Goal: Task Accomplishment & Management: Manage account settings

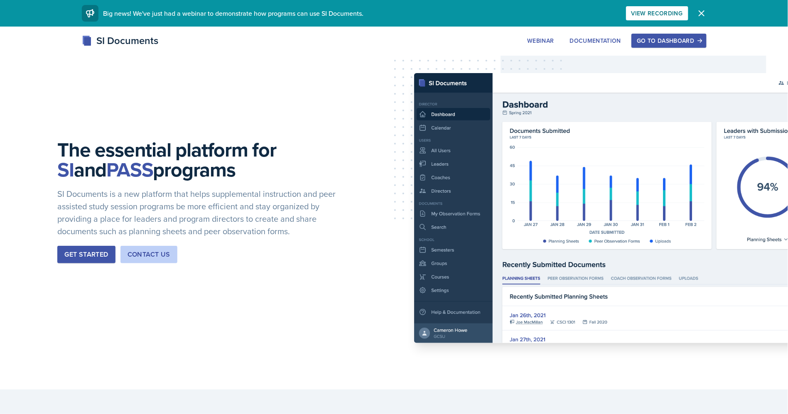
click at [672, 40] on div "Go to Dashboard" at bounding box center [669, 40] width 64 height 7
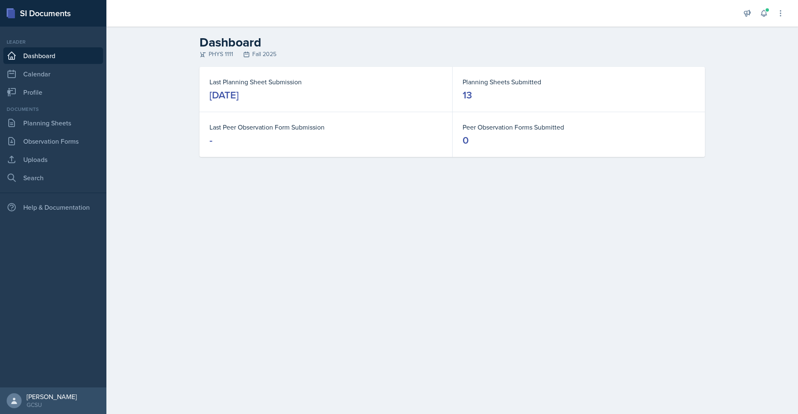
click at [218, 95] on div "[DATE]" at bounding box center [223, 95] width 29 height 13
click at [69, 53] on link "Dashboard" at bounding box center [53, 55] width 100 height 17
click at [64, 123] on link "Planning Sheets" at bounding box center [53, 123] width 100 height 17
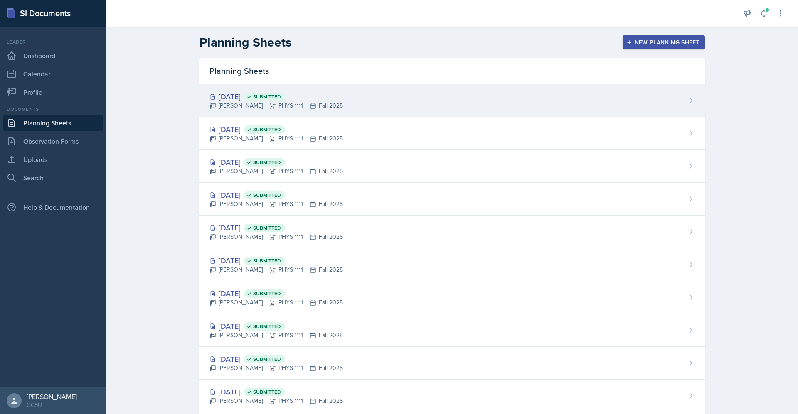
click at [311, 102] on div "[PERSON_NAME] PHYS 1111 Fall 2025" at bounding box center [275, 105] width 133 height 9
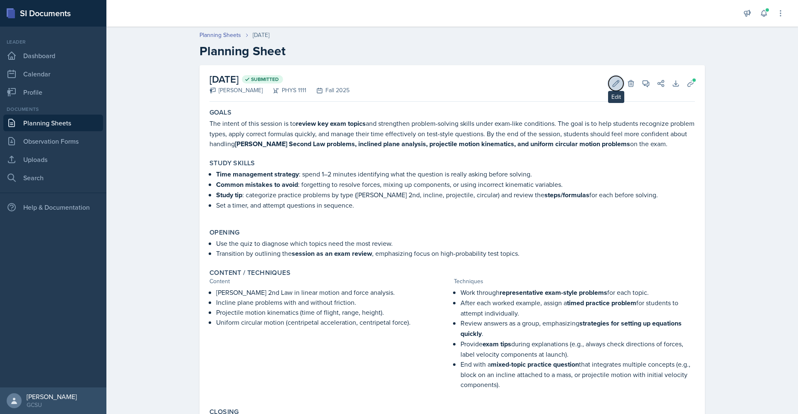
click at [608, 85] on button "Edit" at bounding box center [615, 83] width 15 height 15
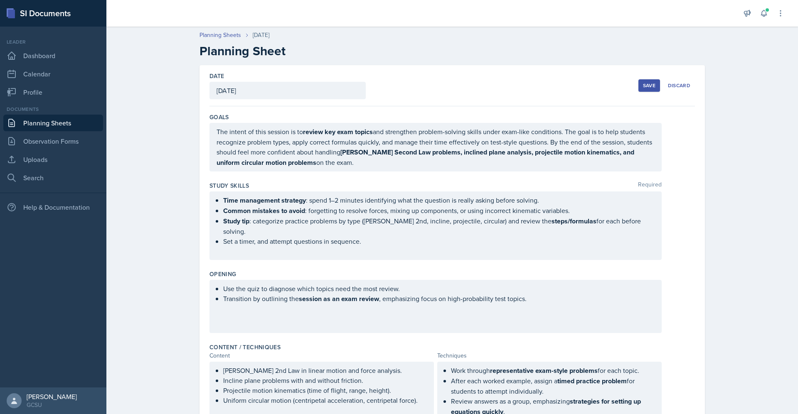
scroll to position [250, 0]
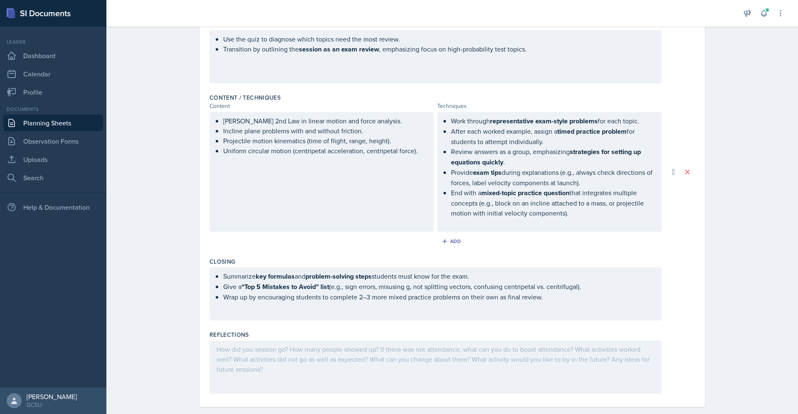
click at [325, 341] on div at bounding box center [435, 367] width 452 height 53
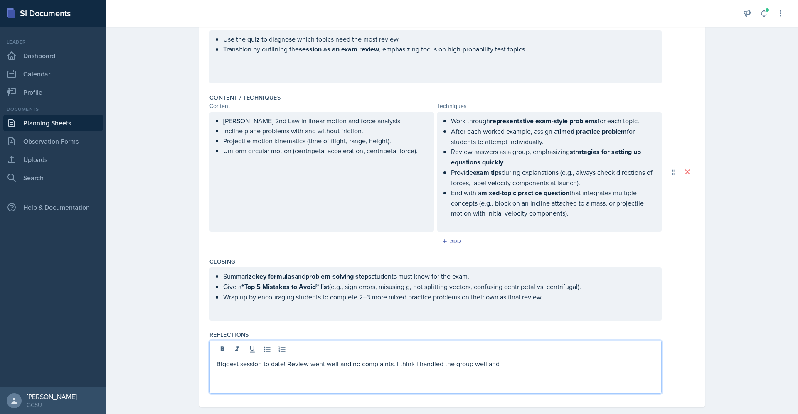
click at [412, 359] on p "Biggest session to date! Review went well and no complaints. I think i handled …" at bounding box center [436, 364] width 438 height 10
click at [533, 359] on p "Biggest session to date! Review went well and no complaints. I think I handled …" at bounding box center [436, 364] width 438 height 10
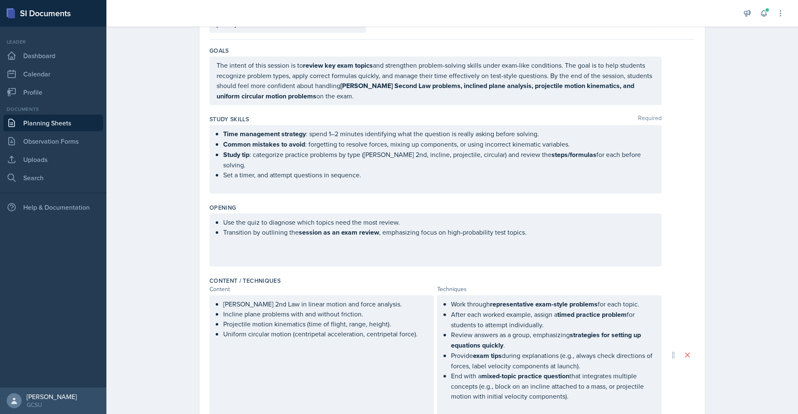
scroll to position [25, 0]
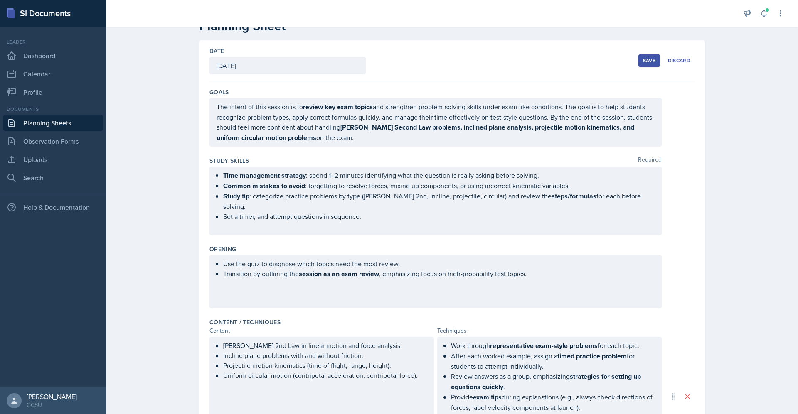
click at [649, 62] on div "Save" at bounding box center [649, 60] width 12 height 7
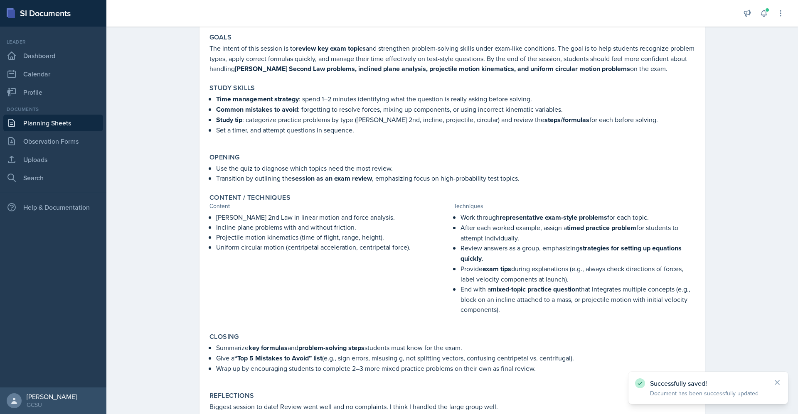
scroll to position [0, 0]
